Goal: Transaction & Acquisition: Purchase product/service

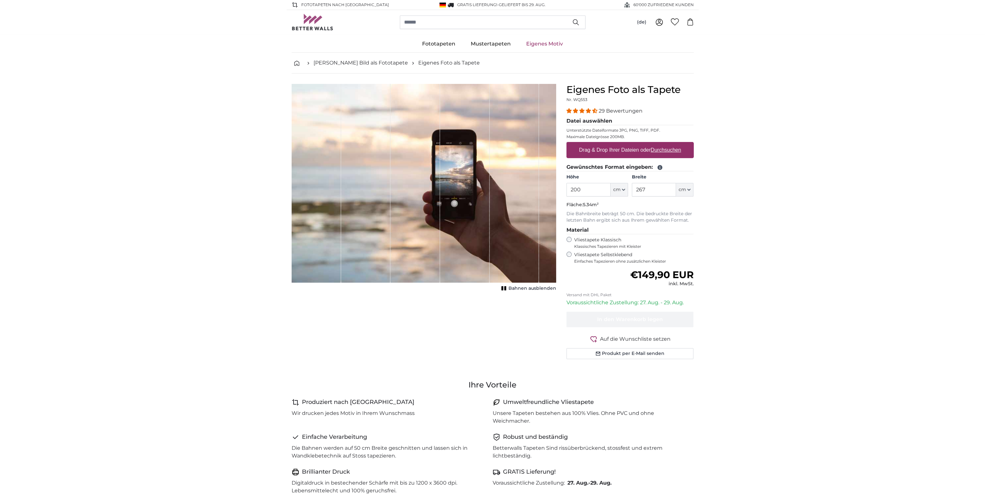
click at [658, 151] on u "Durchsuchen" at bounding box center [666, 149] width 30 height 5
click at [658, 144] on input "Drag & Drop Ihrer Dateien oder Durchsuchen" at bounding box center [630, 143] width 127 height 2
type input "**********"
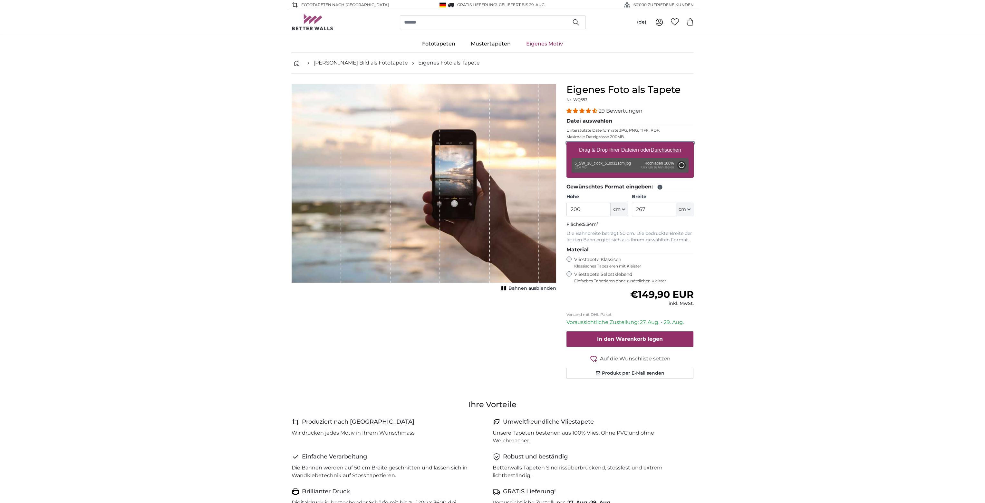
type input "330"
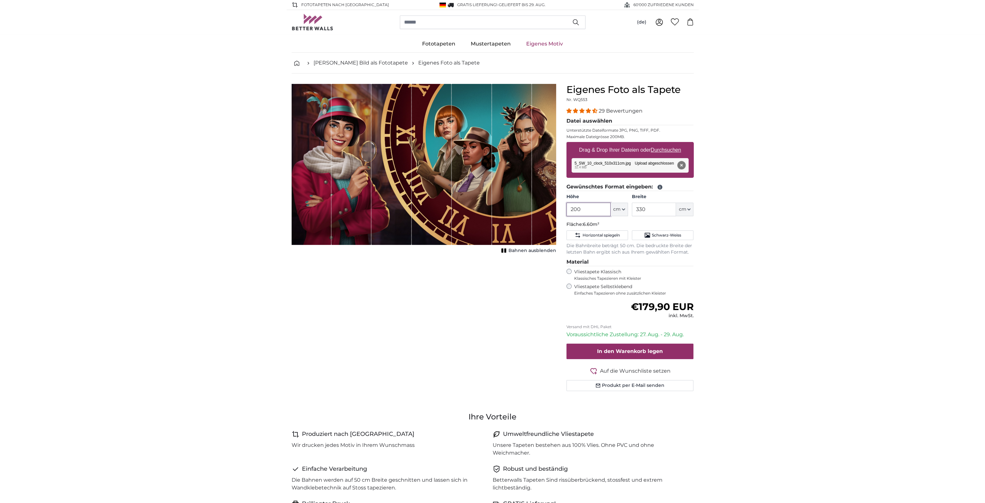
click at [585, 206] on input "200" at bounding box center [589, 209] width 44 height 14
drag, startPoint x: 551, startPoint y: 211, endPoint x: 547, endPoint y: 211, distance: 4.2
click at [547, 211] on product-detail "Abbrechen Bild zuschneiden Bahnen ausblenden Eigenes Foto als Tapete Nr. WQ553 …" at bounding box center [493, 239] width 413 height 333
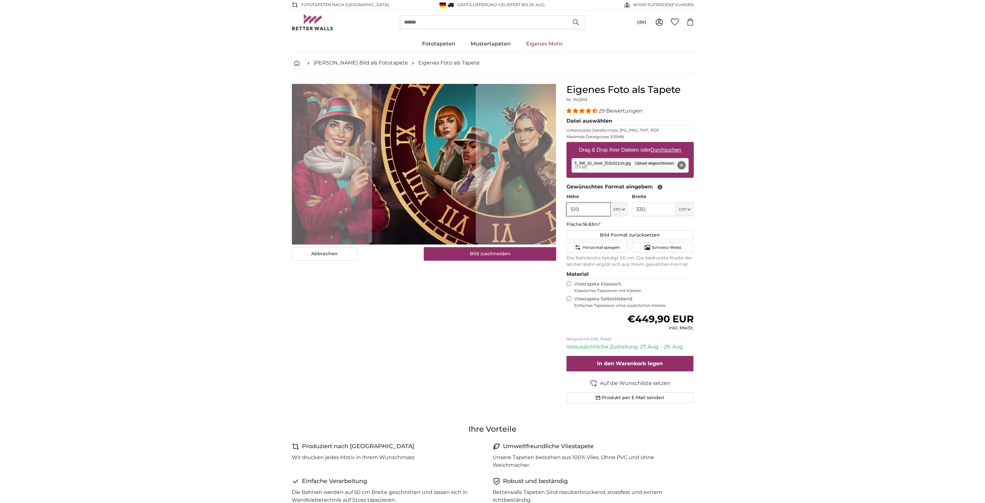
type input "510"
click at [647, 207] on input "330" at bounding box center [654, 209] width 44 height 14
drag, startPoint x: 640, startPoint y: 208, endPoint x: 660, endPoint y: 206, distance: 19.8
click at [660, 206] on input "330" at bounding box center [654, 209] width 44 height 14
type input "311"
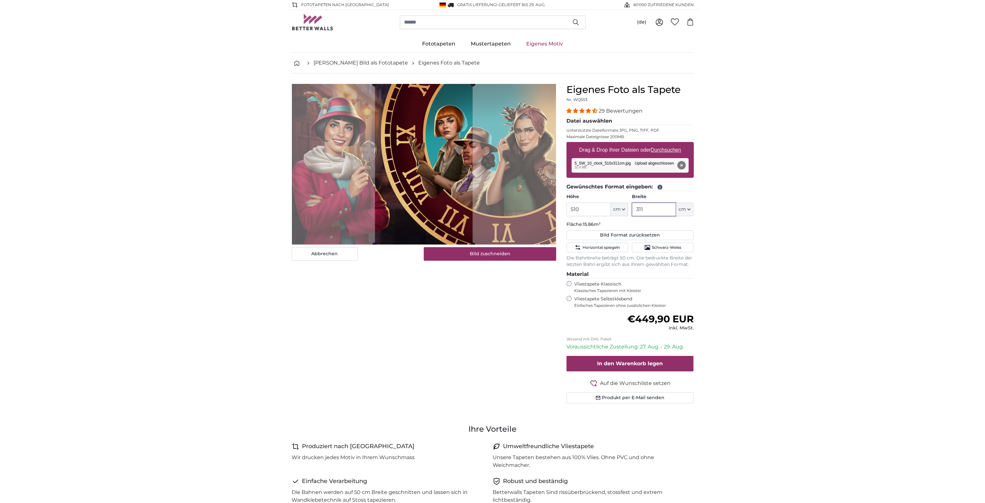
type input "311"
click at [651, 316] on span "€449,90 EUR" at bounding box center [660, 319] width 66 height 12
drag, startPoint x: 637, startPoint y: 318, endPoint x: 650, endPoint y: 317, distance: 13.2
click at [650, 317] on span "€449,90 EUR" at bounding box center [660, 319] width 66 height 12
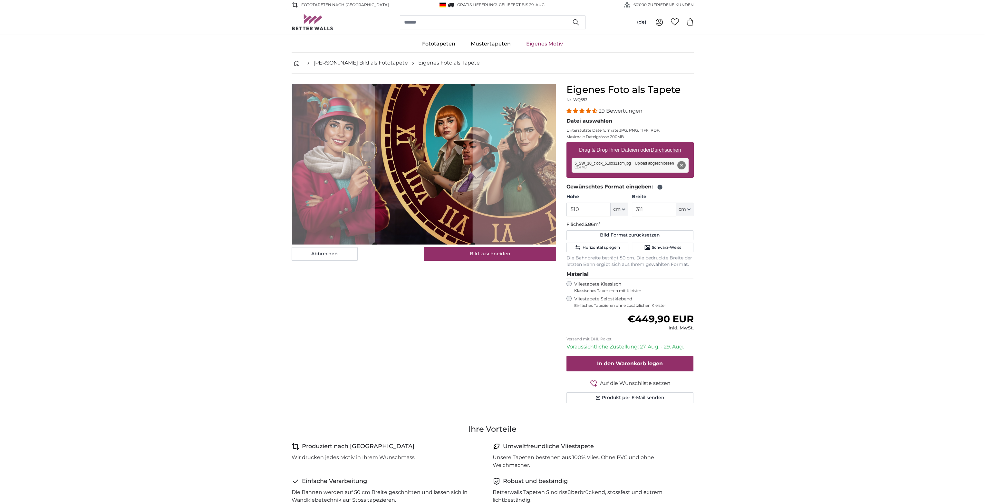
click at [656, 318] on span "€449,90 EUR" at bounding box center [660, 319] width 66 height 12
click at [681, 163] on button "Entfernen" at bounding box center [681, 165] width 8 height 8
type input "200"
type input "330"
